Goal: Use online tool/utility: Utilize a website feature to perform a specific function

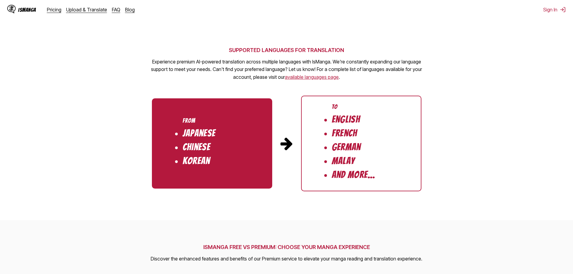
scroll to position [572, 0]
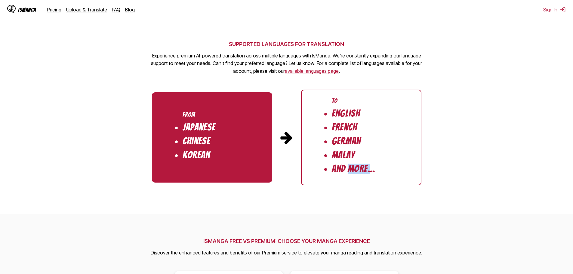
drag, startPoint x: 347, startPoint y: 166, endPoint x: 372, endPoint y: 169, distance: 24.8
click at [372, 169] on li "And More..." at bounding box center [354, 169] width 44 height 10
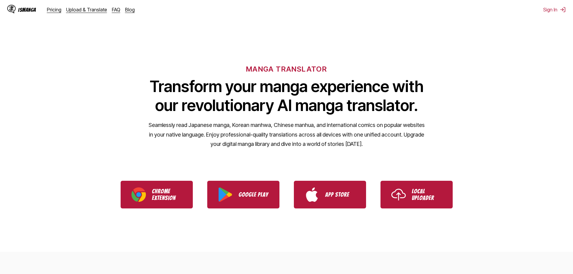
scroll to position [0, 0]
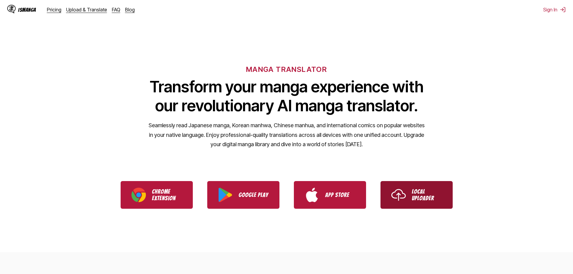
click at [408, 187] on link "Local Uploader" at bounding box center [417, 195] width 72 height 28
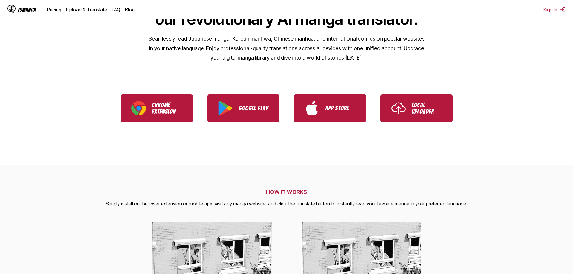
scroll to position [90, 0]
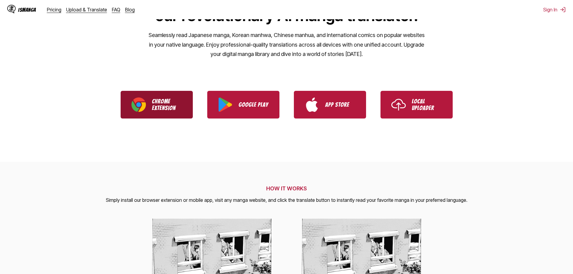
click at [167, 108] on p "Chrome Extension" at bounding box center [167, 104] width 30 height 13
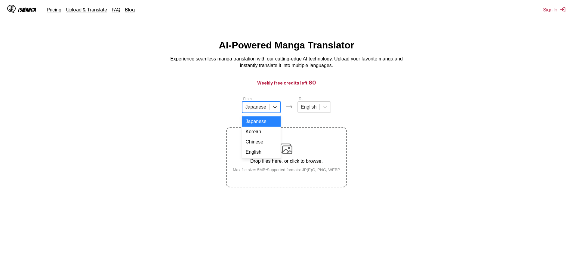
click at [271, 110] on div at bounding box center [275, 107] width 11 height 11
click at [271, 111] on div at bounding box center [275, 107] width 11 height 11
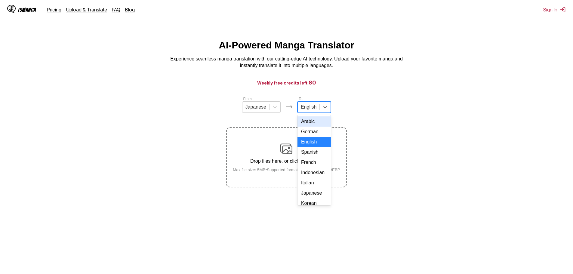
click at [312, 110] on div at bounding box center [309, 107] width 16 height 7
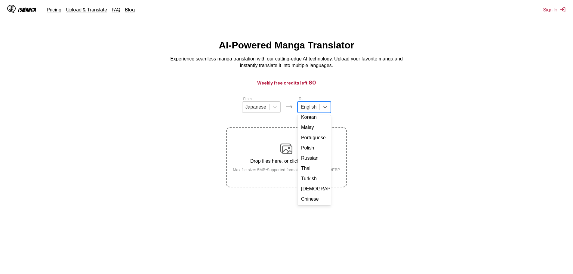
scroll to position [101, 0]
click at [315, 179] on div "Turkish" at bounding box center [314, 179] width 33 height 10
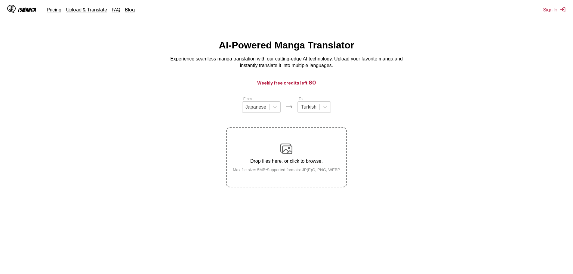
click at [301, 155] on div "Drop files here, or click to browse. Max file size: 5MB • Supported formats: JP…" at bounding box center [286, 157] width 117 height 29
click at [0, 0] on input "Drop files here, or click to browse. Max file size: 5MB • Supported formats: JP…" at bounding box center [0, 0] width 0 height 0
click at [303, 154] on div "Drop files here, or click to browse. Max file size: 5MB • Supported formats: JP…" at bounding box center [286, 157] width 117 height 29
click at [0, 0] on input "Drop files here, or click to browse. Max file size: 5MB • Supported formats: JP…" at bounding box center [0, 0] width 0 height 0
click at [266, 158] on div "Drop files here, or click to browse. Max file size: 5MB • Supported formats: JP…" at bounding box center [286, 157] width 117 height 29
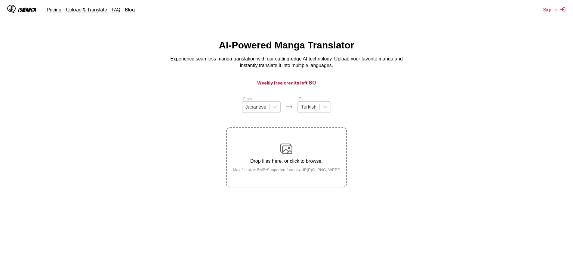
click at [0, 0] on input "Drop files here, or click to browse. Max file size: 5MB • Supported formats: JP…" at bounding box center [0, 0] width 0 height 0
click at [331, 171] on small "Max file size: 5MB • Supported formats: JP(E)G, PNG, WEBP" at bounding box center [286, 170] width 117 height 5
click at [0, 0] on input "Drop files here, or click to browse. Max file size: 5MB • Supported formats: JP…" at bounding box center [0, 0] width 0 height 0
click at [276, 160] on p "Drop files here, or click to browse." at bounding box center [286, 161] width 117 height 5
click at [0, 0] on input "Drop files here, or click to browse. Max file size: 5MB • Supported formats: JP…" at bounding box center [0, 0] width 0 height 0
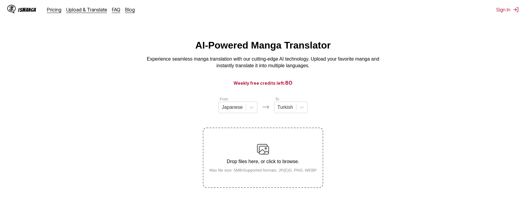
click at [279, 151] on div "Drop files here, or click to browse. Max file size: 5MB • Supported formats: JP…" at bounding box center [263, 157] width 117 height 29
click at [0, 0] on input "Drop files here, or click to browse. Max file size: 5MB • Supported formats: JP…" at bounding box center [0, 0] width 0 height 0
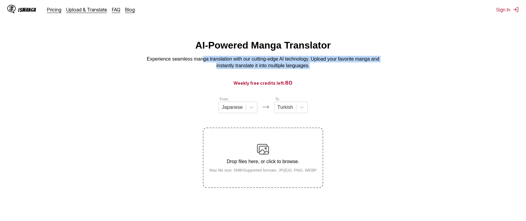
drag, startPoint x: 202, startPoint y: 57, endPoint x: 312, endPoint y: 68, distance: 110.4
click at [312, 68] on p "Experience seamless manga translation with our cutting-edge AI technology. Uplo…" at bounding box center [263, 63] width 241 height 14
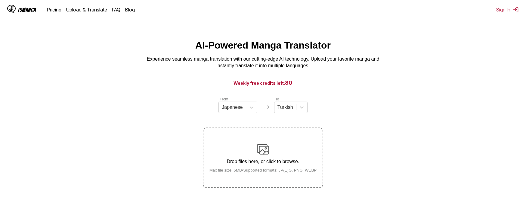
click at [292, 50] on h1 "AI-Powered Manga Translator" at bounding box center [262, 45] width 135 height 11
drag, startPoint x: 247, startPoint y: 49, endPoint x: 312, endPoint y: 46, distance: 64.8
click at [307, 47] on h1 "AI-Powered Manga Translator" at bounding box center [262, 45] width 135 height 11
